Goal: Transaction & Acquisition: Purchase product/service

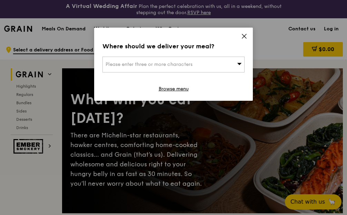
click at [228, 61] on div "Please enter three or more characters" at bounding box center [173, 65] width 142 height 16
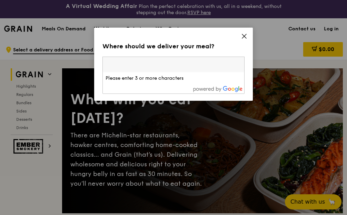
click at [246, 36] on icon at bounding box center [244, 36] width 6 height 6
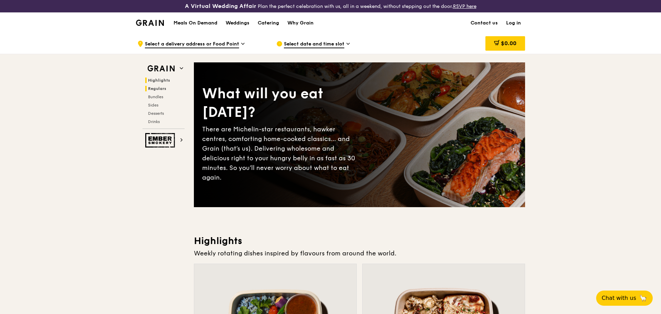
click at [161, 90] on span "Regulars" at bounding box center [157, 88] width 18 height 5
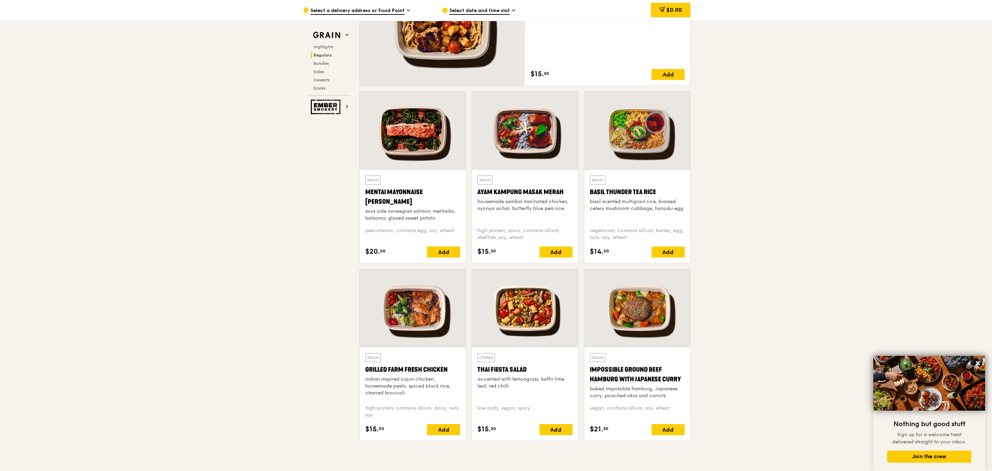
scroll to position [584, 0]
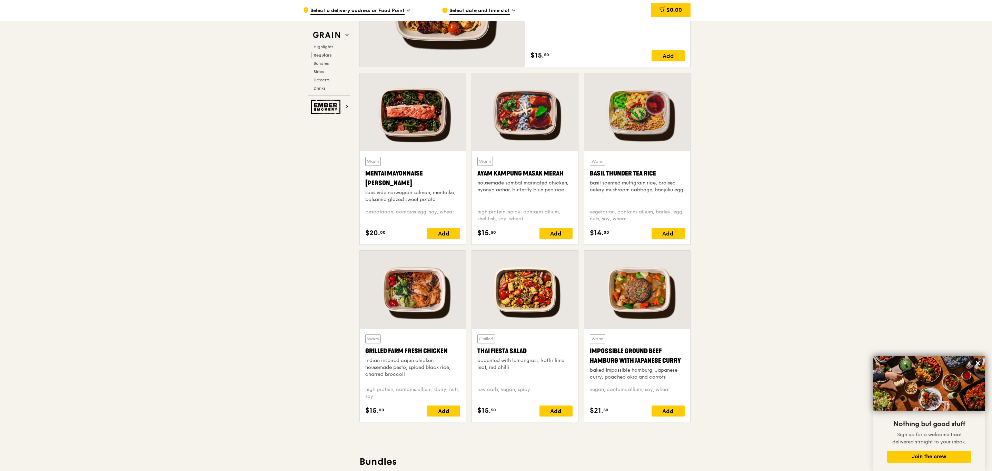
click at [346, 116] on div at bounding box center [413, 112] width 106 height 78
click at [346, 123] on div at bounding box center [525, 112] width 106 height 78
click at [346, 132] on div at bounding box center [413, 112] width 106 height 78
click at [346, 132] on div at bounding box center [525, 112] width 106 height 78
click at [346, 122] on div at bounding box center [413, 112] width 106 height 78
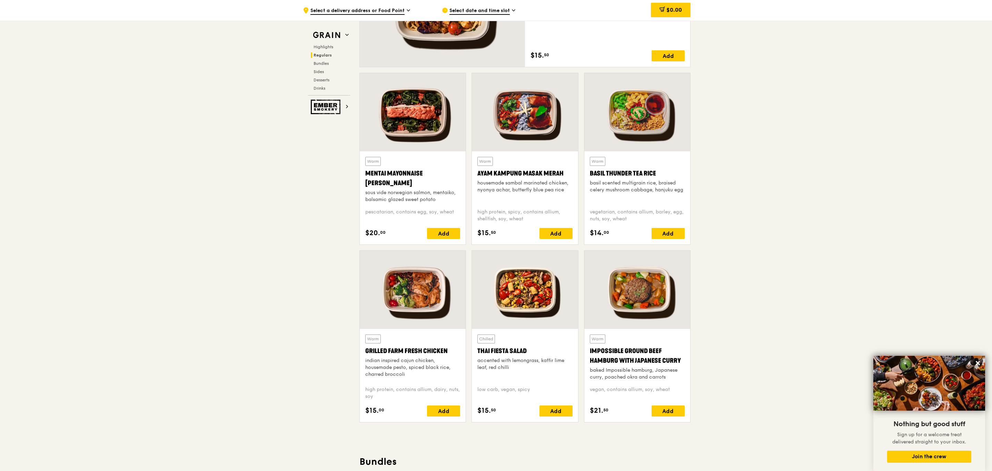
click at [346, 122] on div at bounding box center [637, 112] width 106 height 78
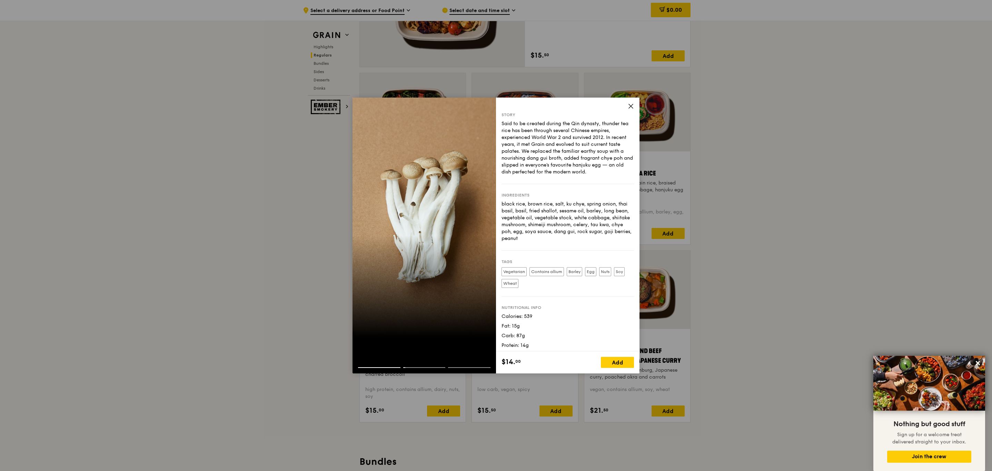
click at [346, 107] on icon at bounding box center [630, 106] width 4 height 4
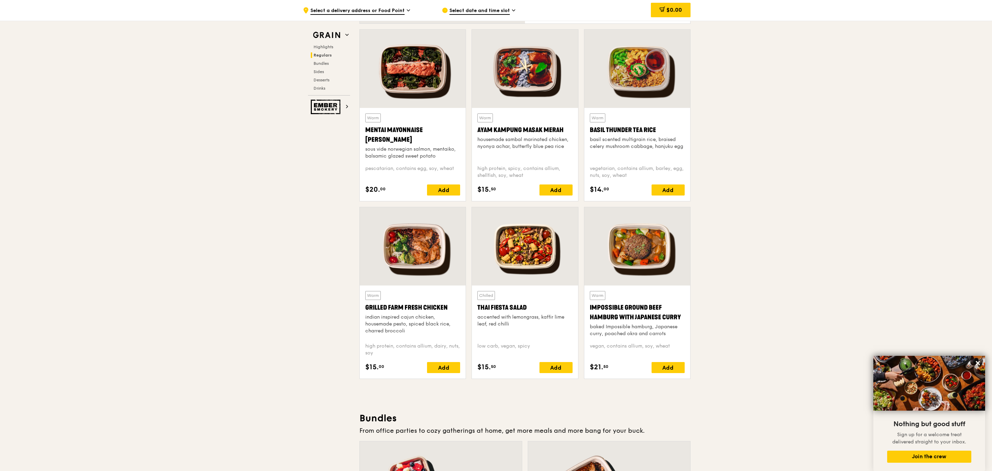
scroll to position [687, 0]
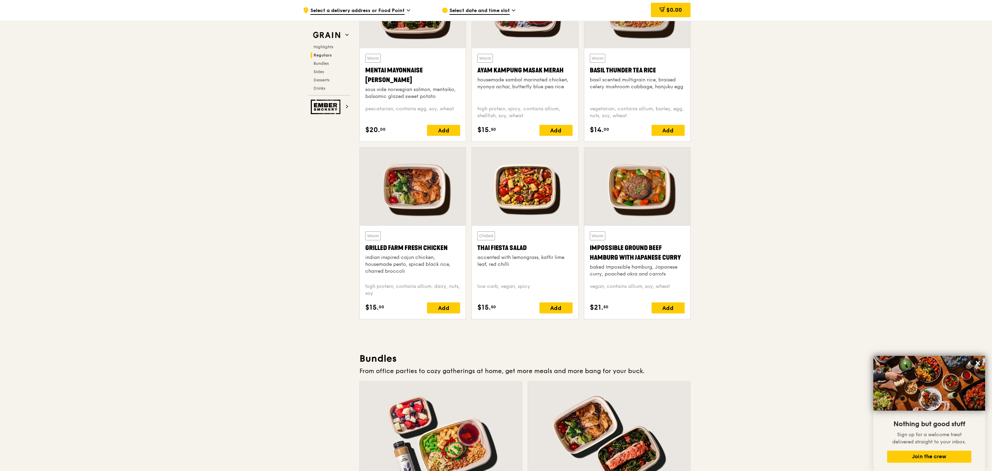
click at [346, 195] on div at bounding box center [525, 187] width 106 height 78
click at [346, 195] on div at bounding box center [413, 187] width 106 height 78
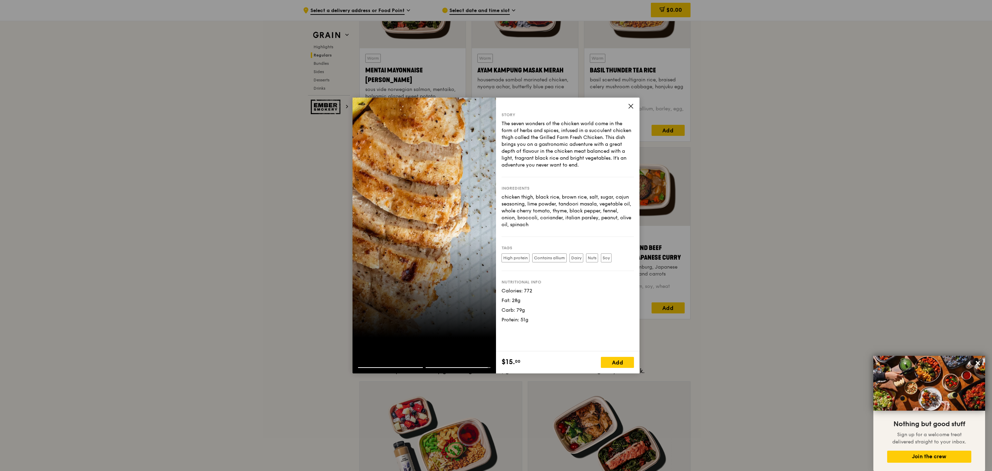
click at [346, 106] on icon at bounding box center [630, 106] width 6 height 6
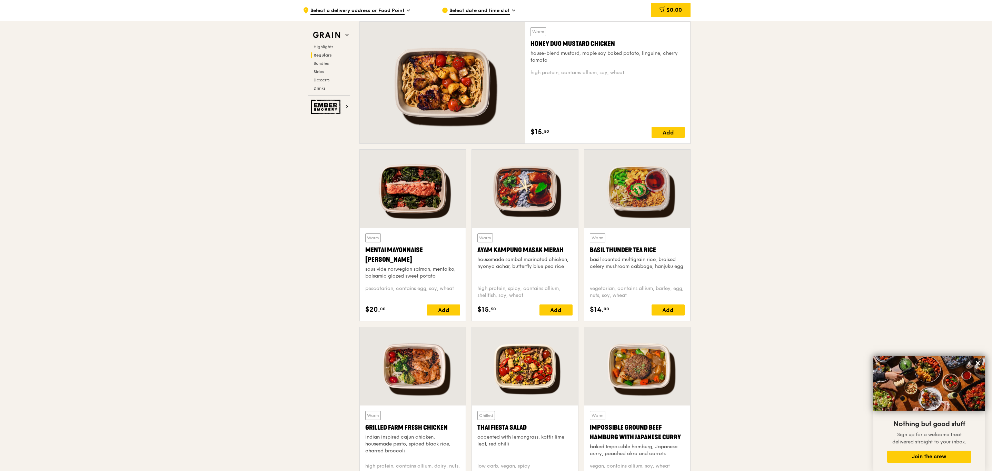
scroll to position [533, 0]
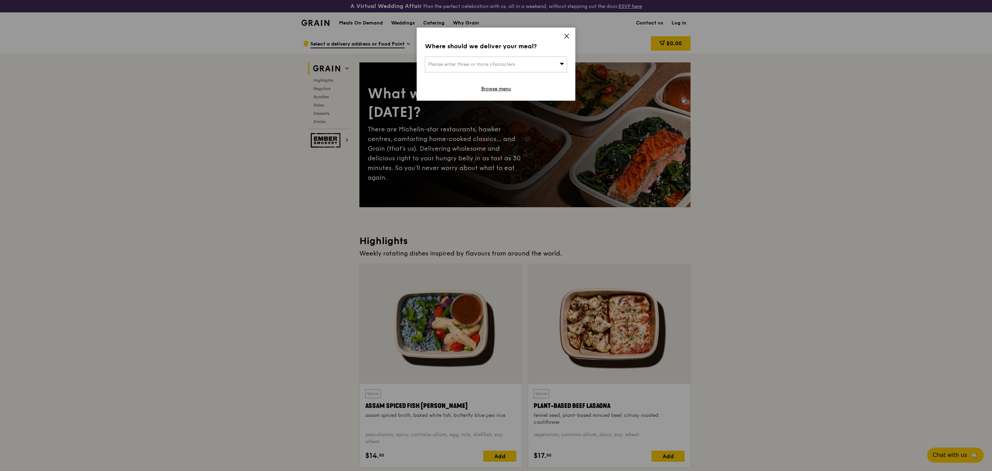
click at [565, 35] on icon at bounding box center [566, 36] width 4 height 4
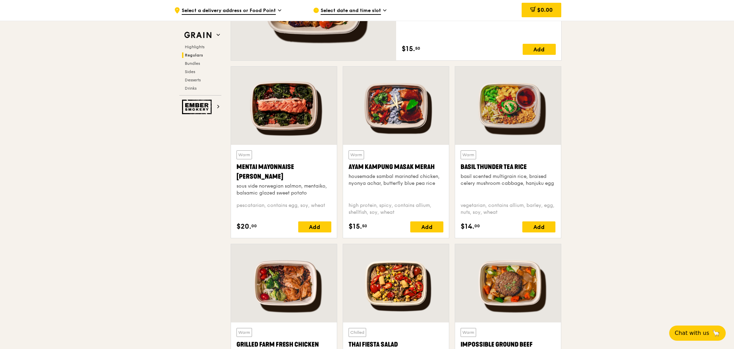
scroll to position [582, 0]
